Goal: Task Accomplishment & Management: Manage account settings

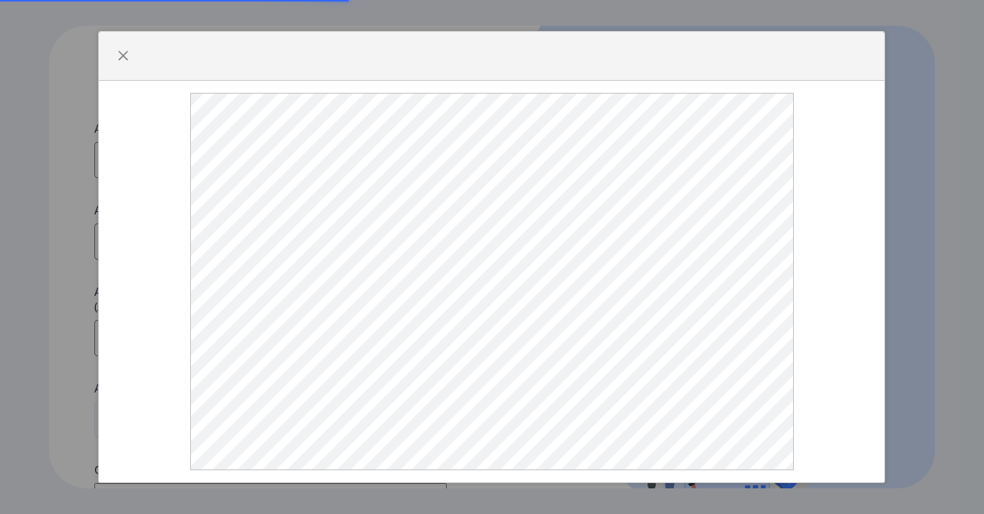
select select
click at [118, 62] on span "button" at bounding box center [123, 56] width 12 height 12
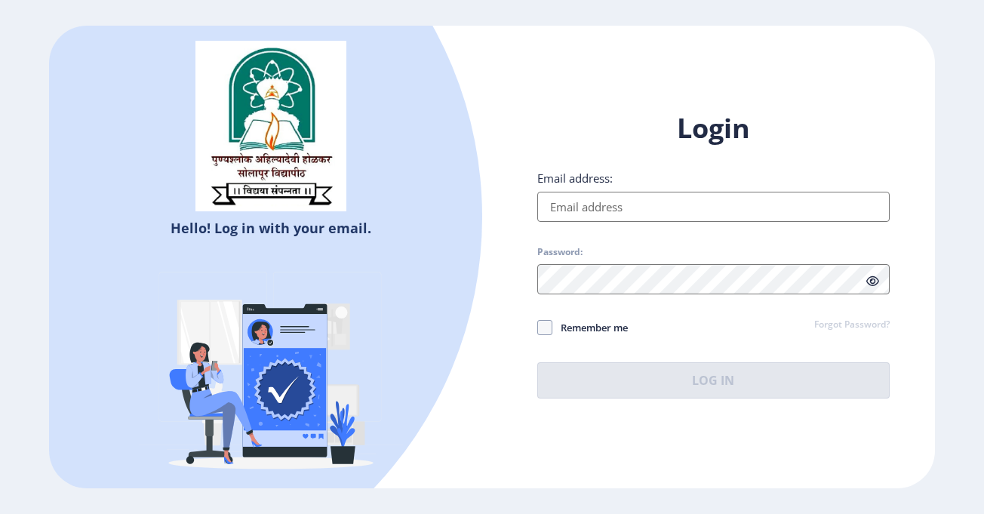
click at [611, 200] on input "Email address:" at bounding box center [713, 207] width 352 height 30
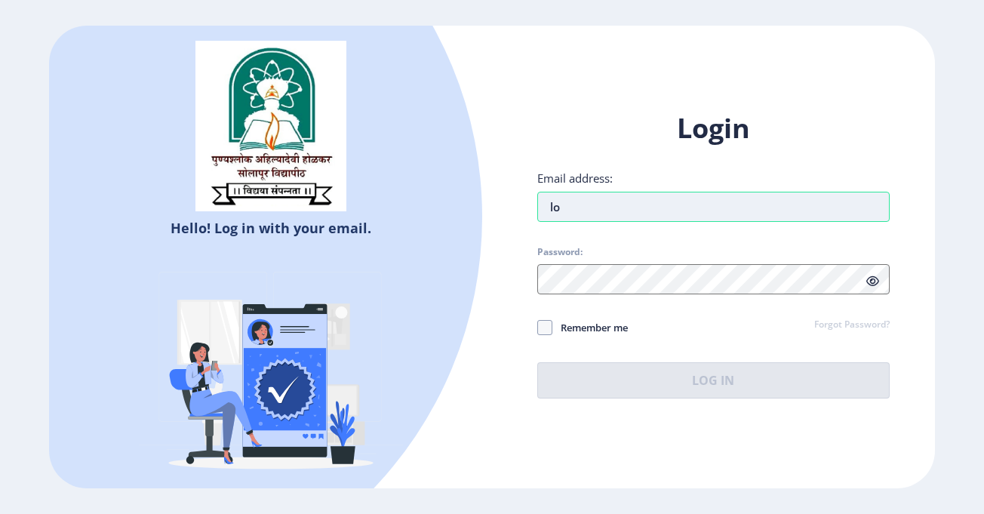
type input "l"
type input "meghalokhande126@gmail.com"
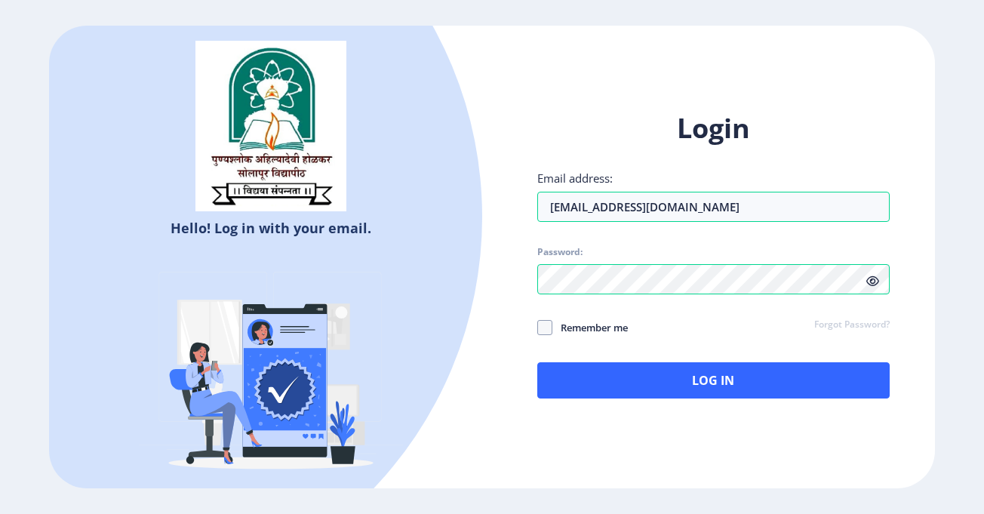
drag, startPoint x: 549, startPoint y: 328, endPoint x: 610, endPoint y: 409, distance: 101.9
click at [551, 334] on span at bounding box center [544, 327] width 15 height 15
click at [538, 328] on input "Remember me" at bounding box center [537, 327] width 1 height 1
checkbox input "true"
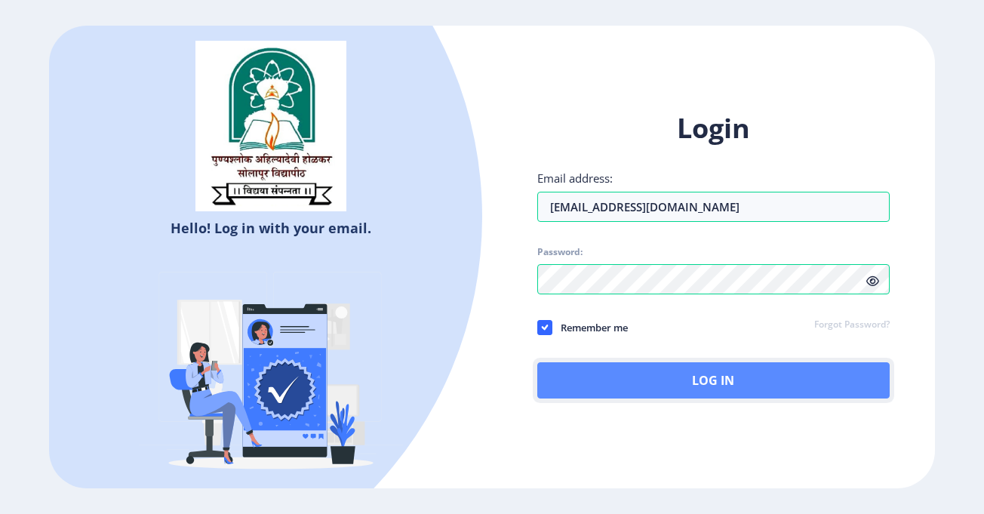
click at [614, 392] on button "Log In" at bounding box center [713, 380] width 352 height 36
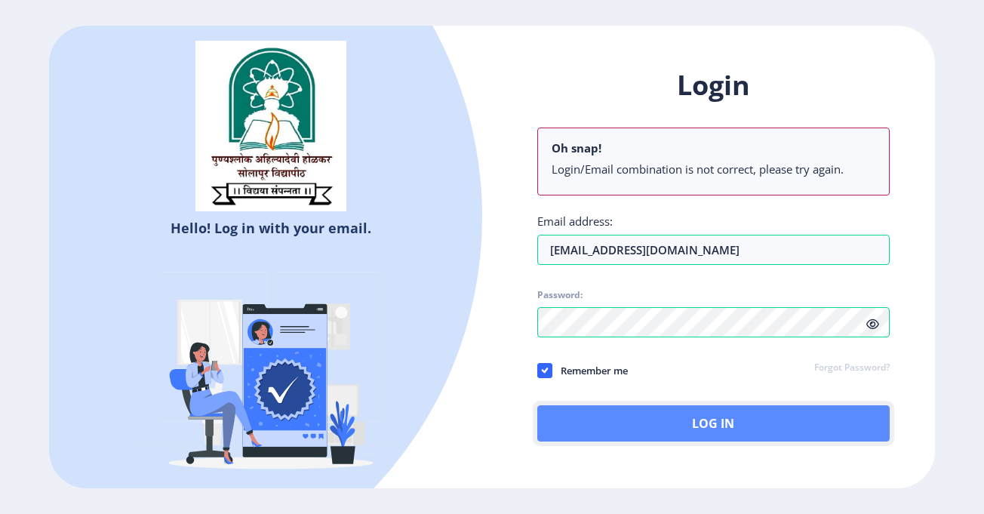
click at [579, 412] on button "Log In" at bounding box center [713, 423] width 352 height 36
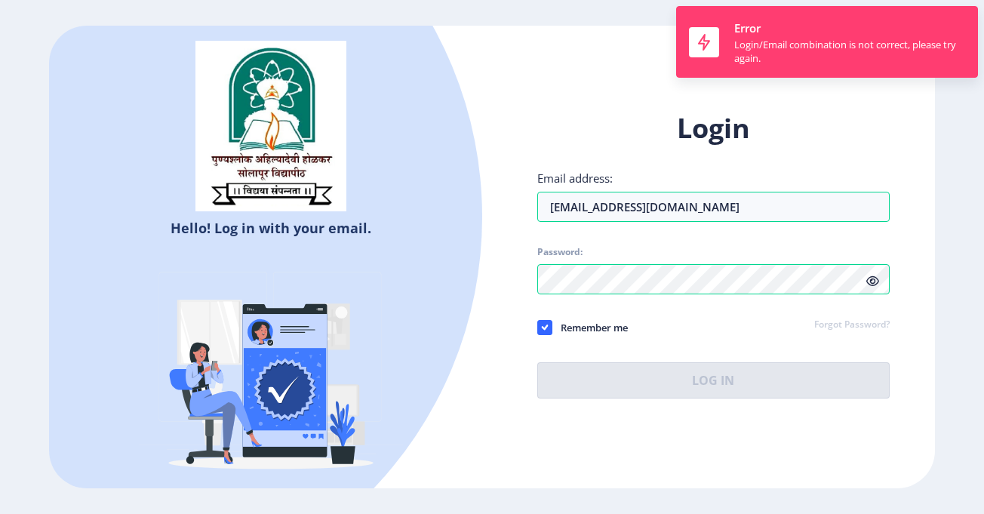
click at [875, 279] on icon at bounding box center [872, 280] width 13 height 11
